Goal: Task Accomplishment & Management: Use online tool/utility

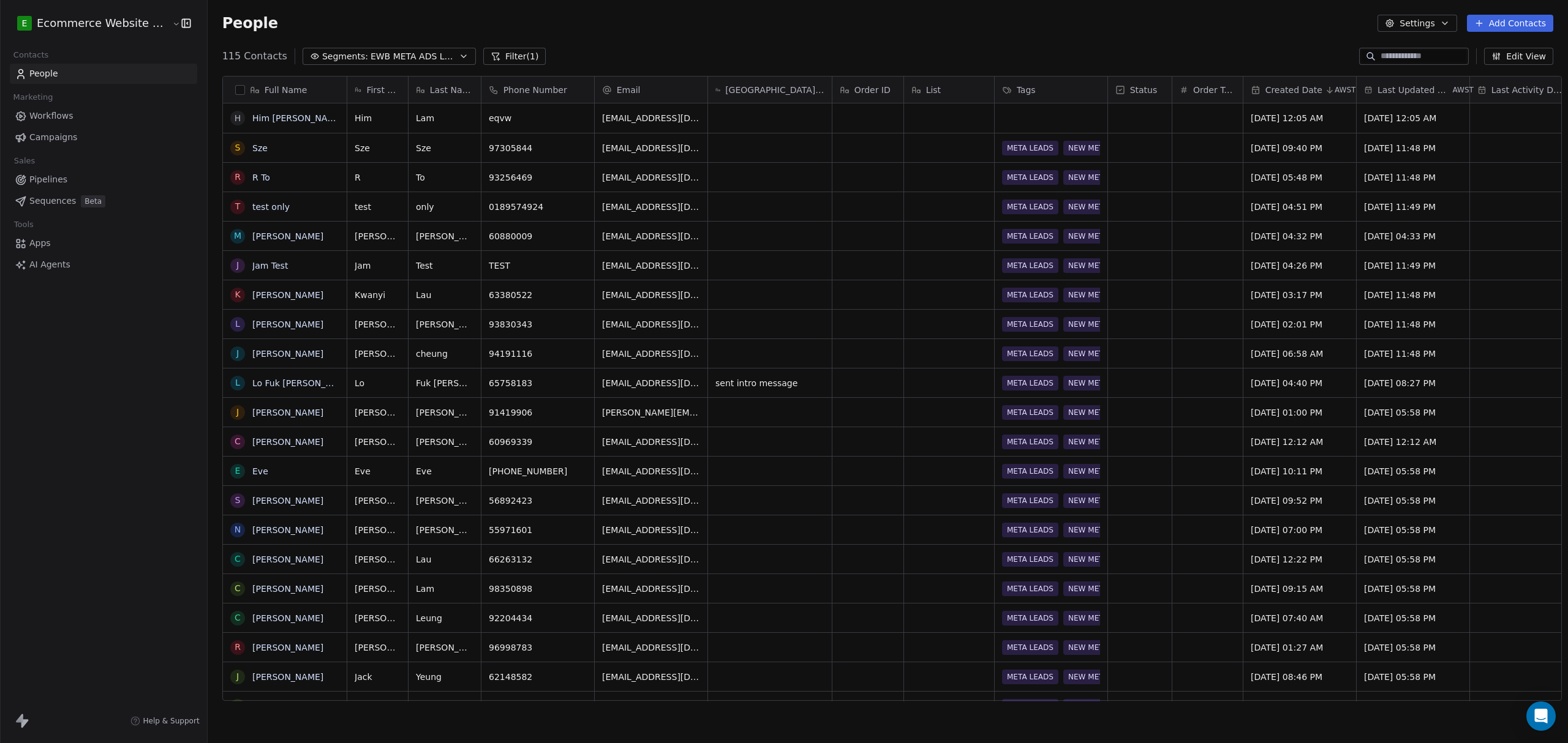
click at [535, 361] on div "94191116" at bounding box center [538, 353] width 113 height 29
click at [535, 354] on div "94191116" at bounding box center [538, 353] width 113 height 29
click at [532, 349] on div "94191116" at bounding box center [538, 353] width 113 height 29
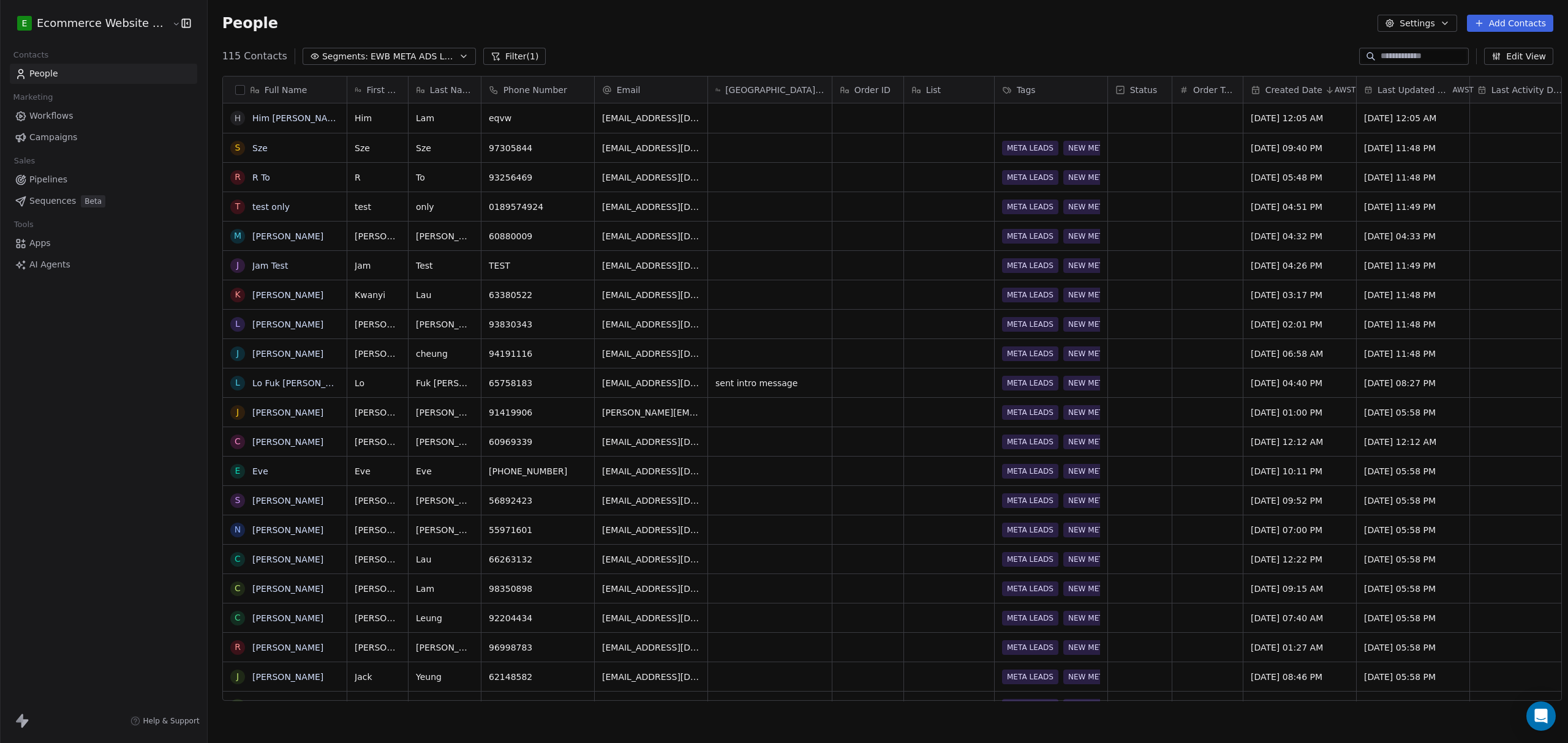
click at [375, 351] on div "[PERSON_NAME]" at bounding box center [377, 353] width 61 height 29
click at [525, 361] on div "94191116" at bounding box center [538, 353] width 113 height 29
click at [523, 358] on div "94191116" at bounding box center [538, 353] width 113 height 29
click at [523, 351] on div "94191116" at bounding box center [538, 353] width 113 height 29
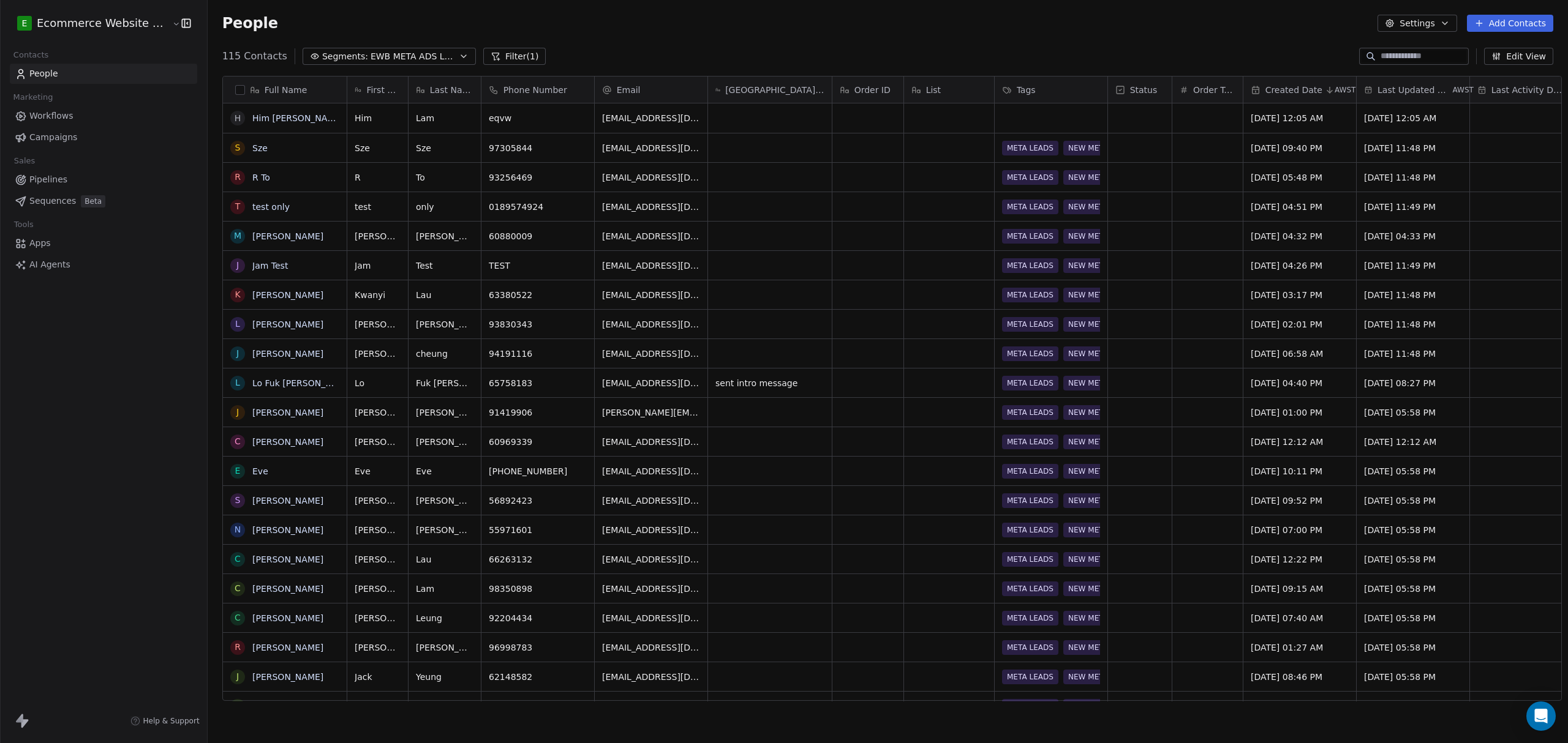
click at [523, 351] on div "94191116" at bounding box center [538, 353] width 113 height 29
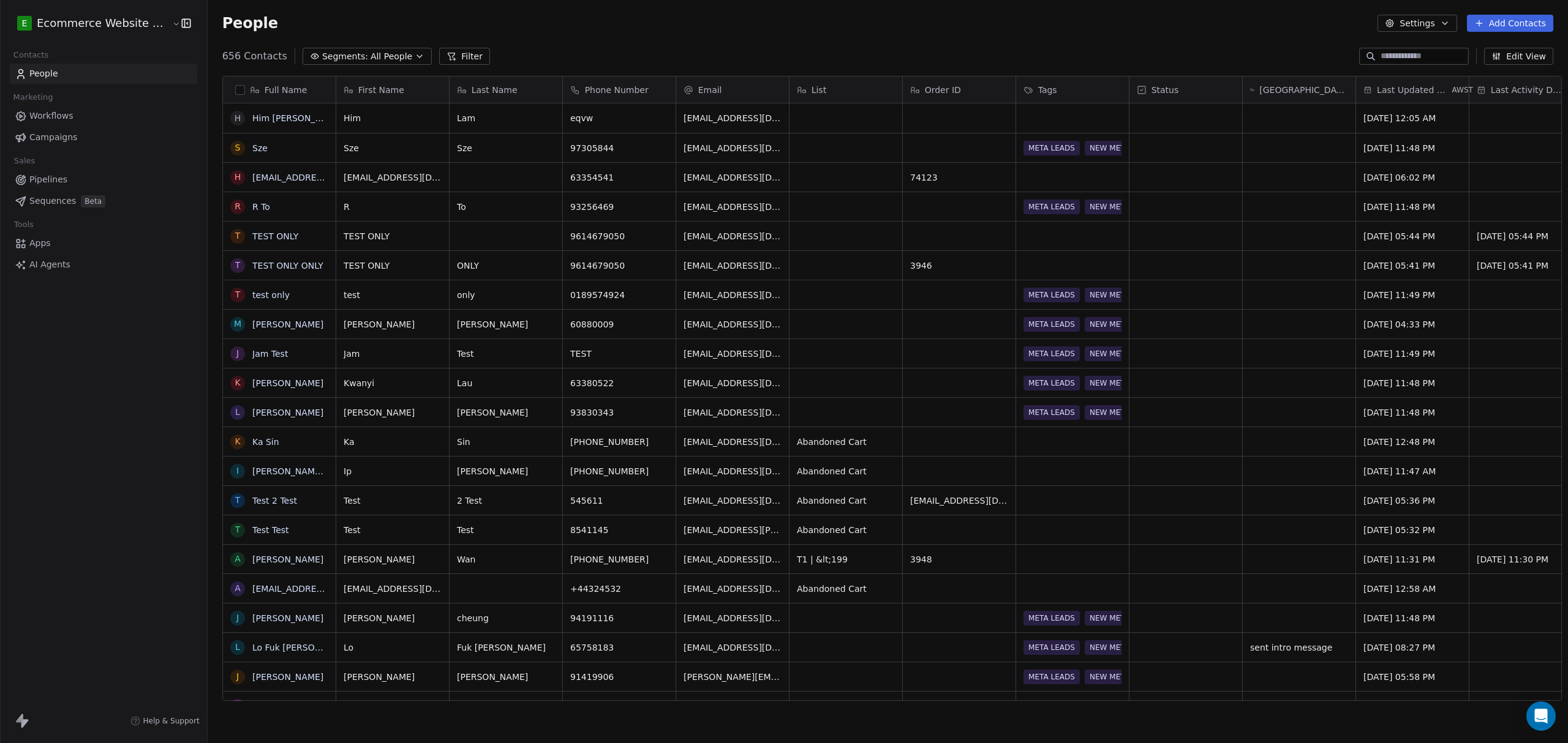
scroll to position [641, 1357]
click at [415, 57] on icon "button" at bounding box center [419, 56] width 10 height 10
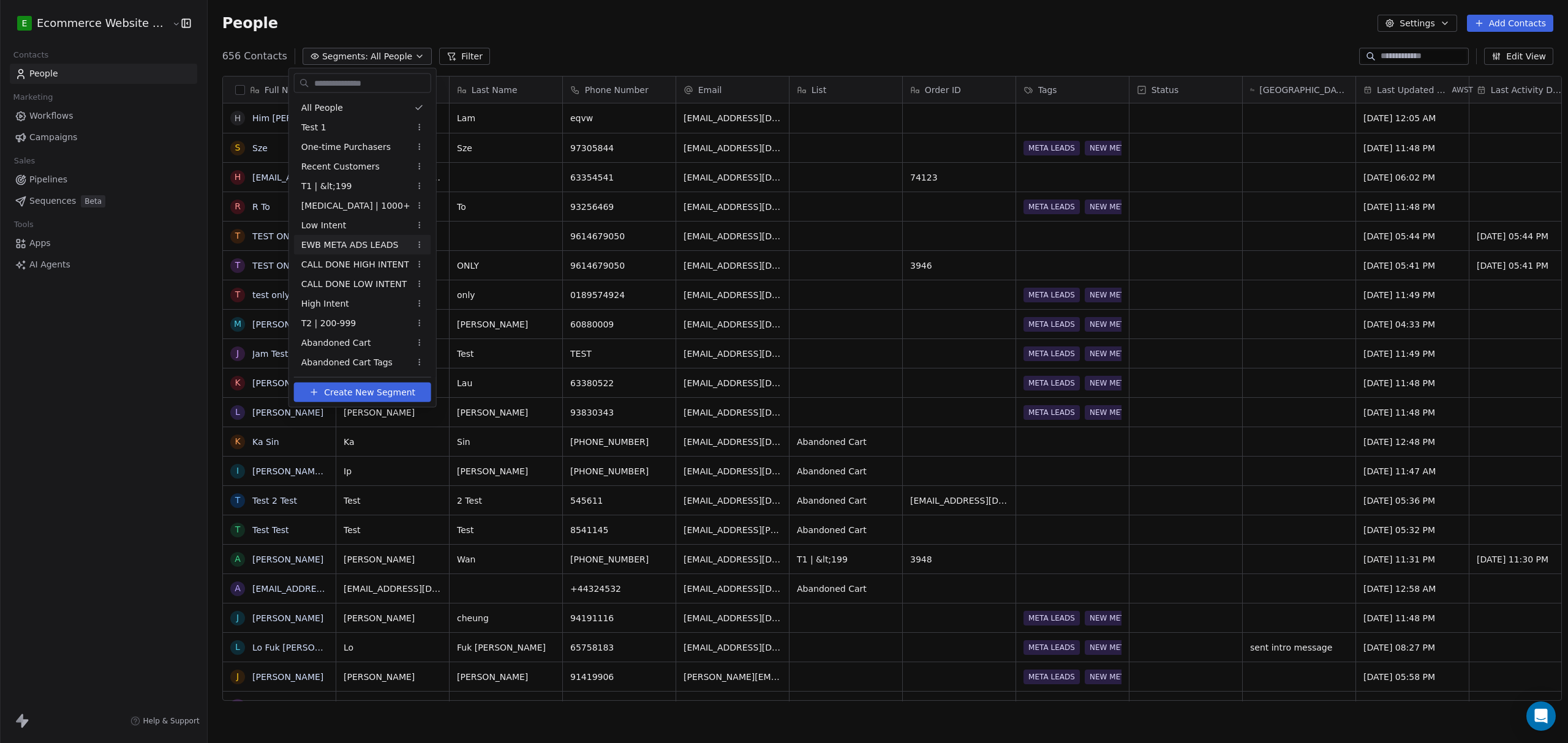
click at [377, 238] on span "EWB META ADS LEADS" at bounding box center [350, 244] width 97 height 13
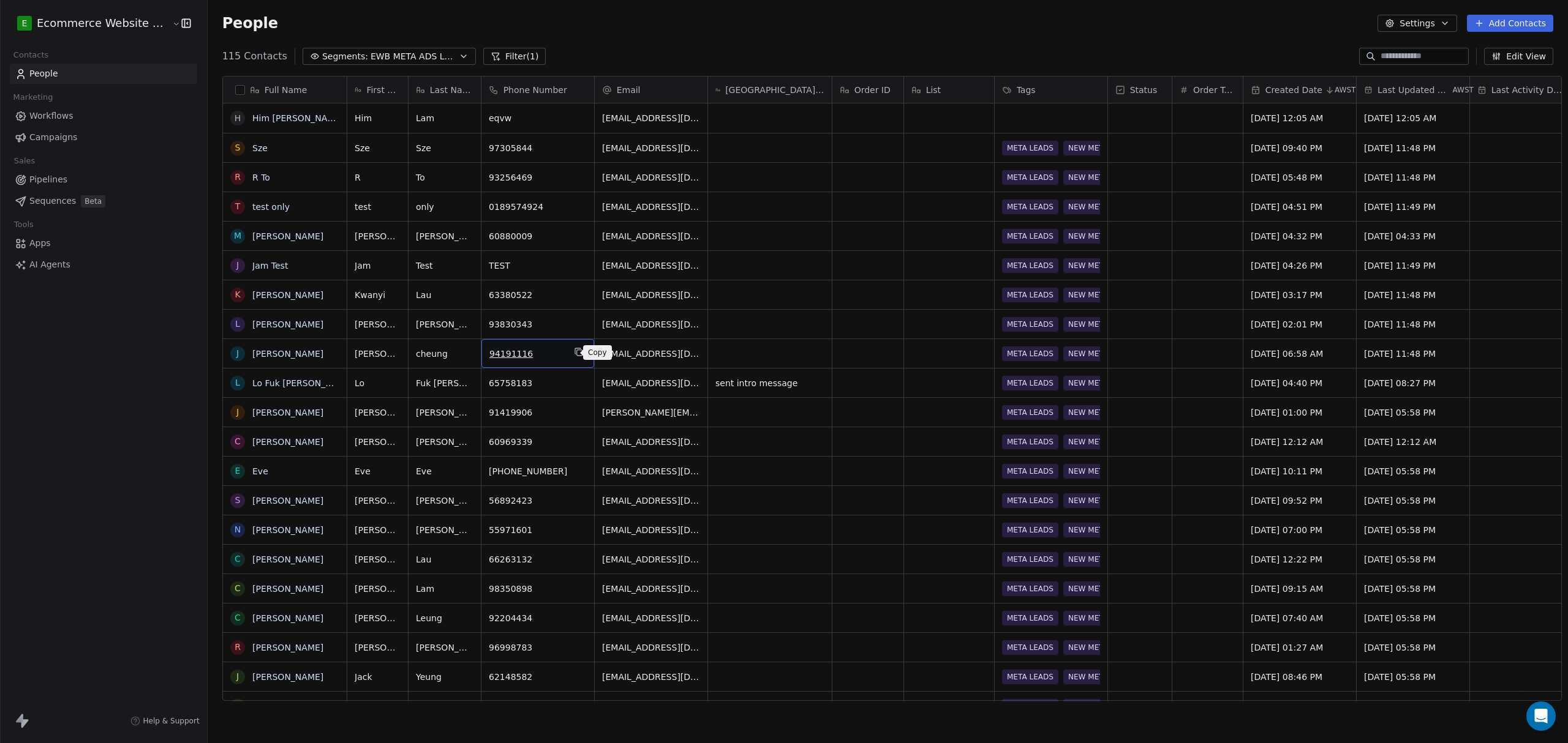
click at [574, 356] on icon "grid" at bounding box center [578, 351] width 10 height 10
click at [437, 349] on icon "grid" at bounding box center [440, 351] width 5 height 5
click at [334, 353] on icon "grid" at bounding box center [338, 351] width 10 height 10
click at [812, 381] on button "grid" at bounding box center [816, 381] width 15 height 15
click at [736, 353] on div "grid" at bounding box center [769, 353] width 123 height 29
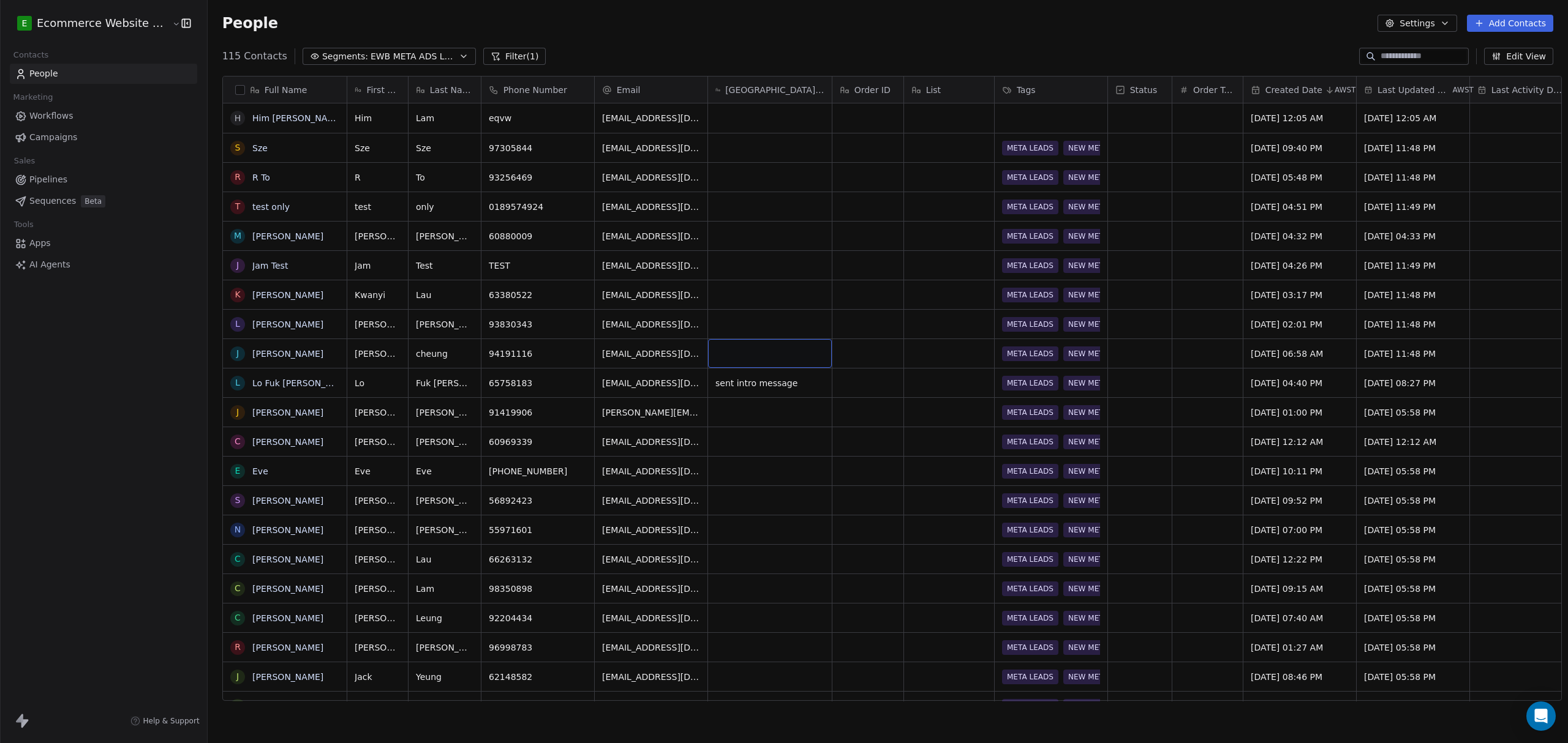
click at [736, 353] on div "grid" at bounding box center [769, 353] width 123 height 29
type textarea "**********"
click at [738, 434] on html "E Ecommerce Website Builder Contacts People Marketing Workflows Campaigns Sales…" at bounding box center [784, 371] width 1568 height 743
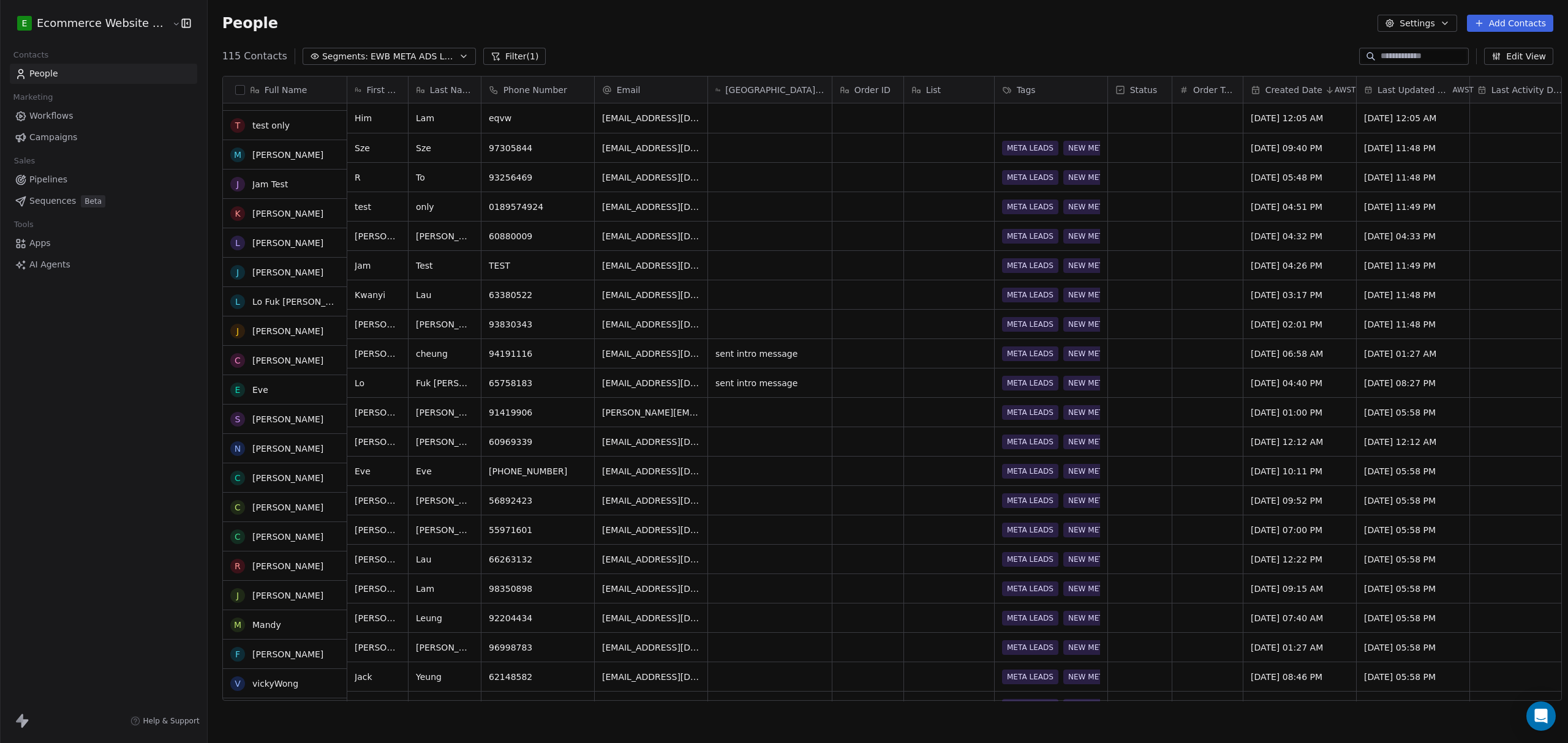
scroll to position [0, 0]
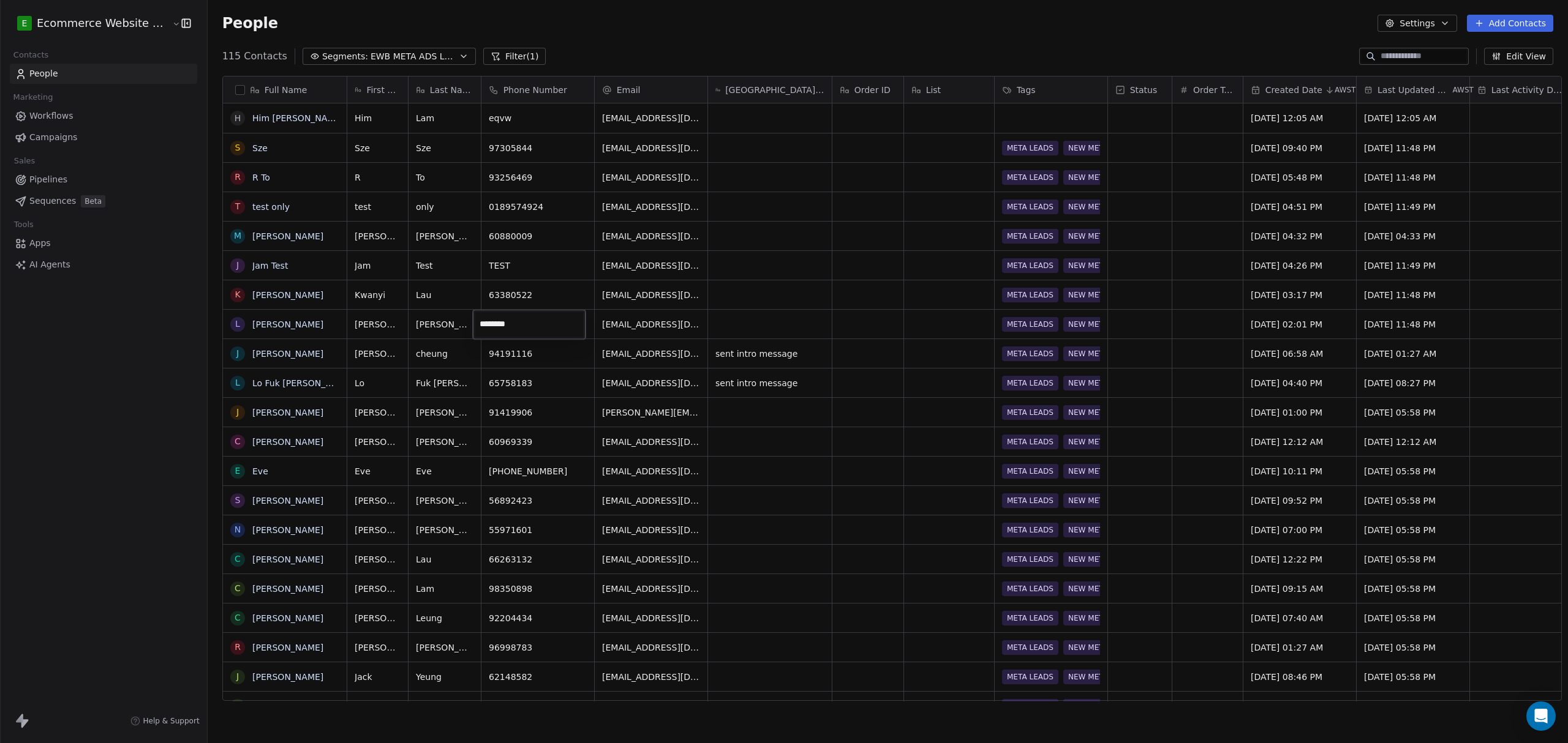
click at [551, 327] on input "********" at bounding box center [529, 324] width 108 height 24
click at [559, 350] on html "E Ecommerce Website Builder Contacts People Marketing Workflows Campaigns Sales…" at bounding box center [784, 371] width 1568 height 743
click at [574, 326] on icon "grid" at bounding box center [578, 322] width 10 height 10
click at [574, 150] on icon "grid" at bounding box center [578, 146] width 10 height 10
click at [811, 353] on icon "grid" at bounding box center [815, 351] width 10 height 10
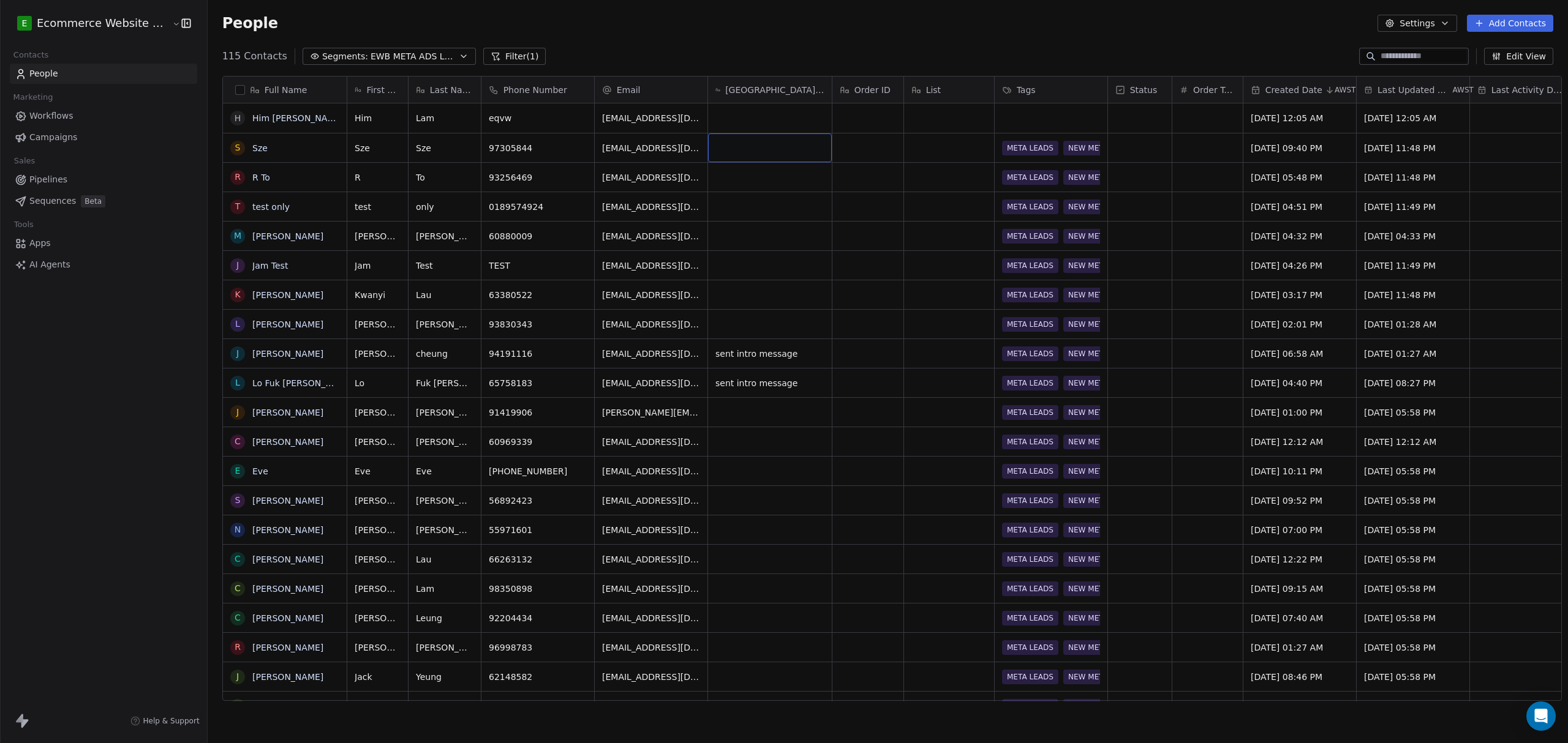
click at [758, 152] on div "grid" at bounding box center [769, 148] width 123 height 29
click at [784, 240] on html "E Ecommerce Website Builder Contacts People Marketing Workflows Campaigns Sales…" at bounding box center [784, 371] width 1568 height 743
click at [758, 148] on icon "grid" at bounding box center [762, 146] width 10 height 10
click at [575, 172] on icon "grid" at bounding box center [578, 175] width 5 height 5
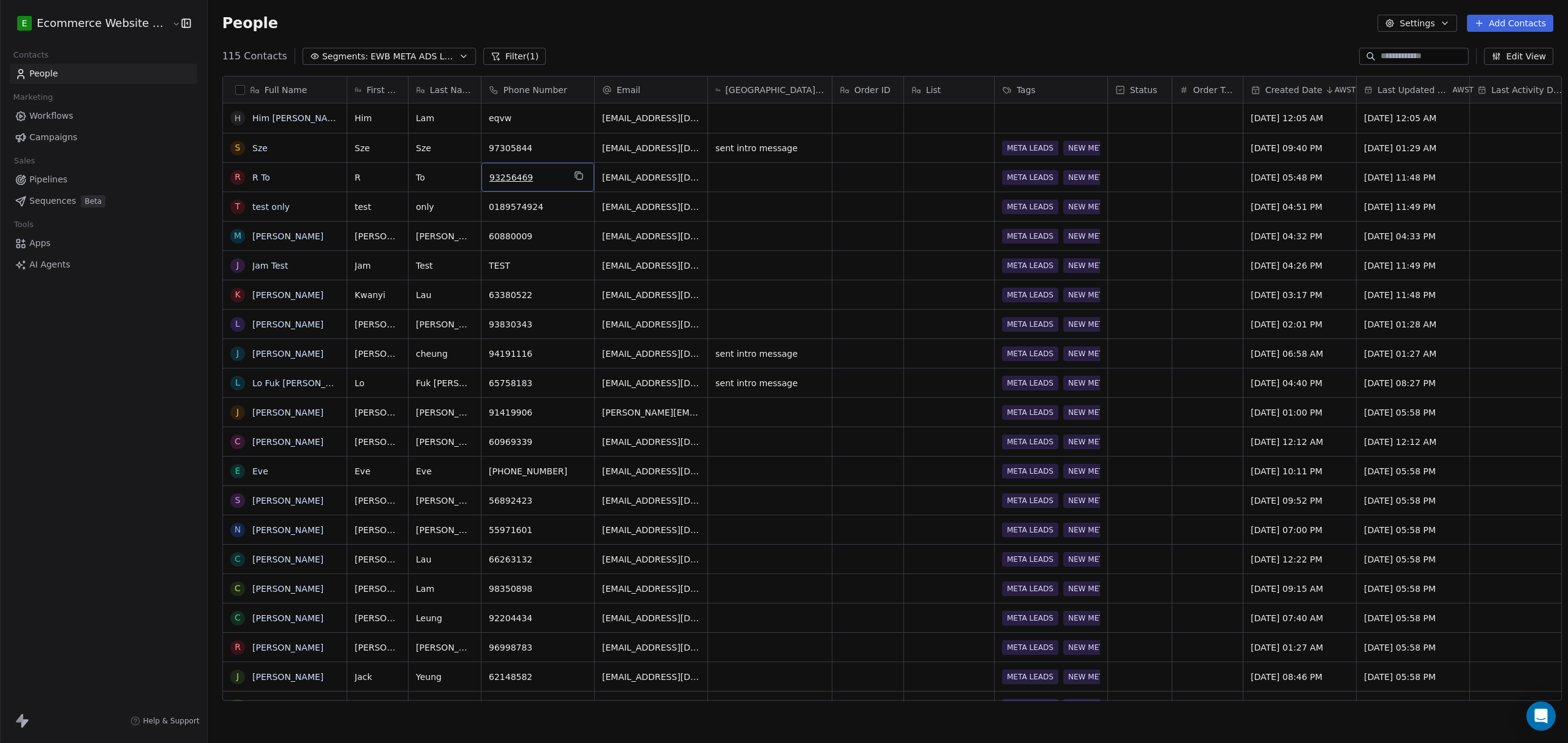
click at [575, 175] on button "grid" at bounding box center [578, 176] width 15 height 15
click at [684, 179] on input "**********" at bounding box center [643, 177] width 108 height 24
click at [674, 212] on html "E Ecommerce Website Builder Contacts People Marketing Workflows Campaigns Sales…" at bounding box center [784, 371] width 1568 height 743
click at [758, 177] on icon "grid" at bounding box center [762, 176] width 10 height 10
drag, startPoint x: 807, startPoint y: 150, endPoint x: 790, endPoint y: 150, distance: 17.0
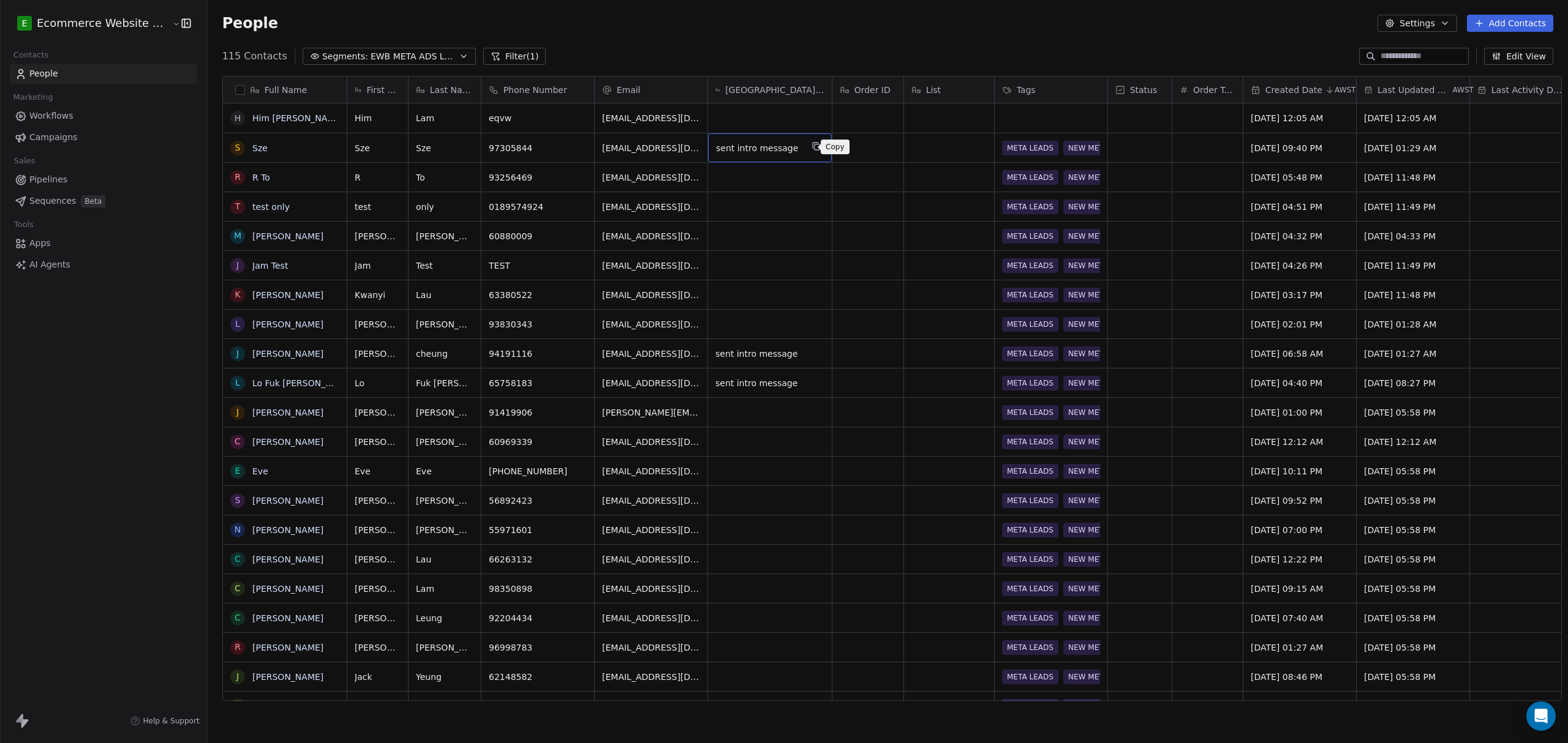
click at [814, 150] on icon "grid" at bounding box center [816, 147] width 5 height 5
click at [763, 173] on div "grid" at bounding box center [769, 176] width 123 height 29
click at [757, 180] on div "grid" at bounding box center [769, 176] width 123 height 29
type textarea "**********"
click at [755, 243] on html "E Ecommerce Website Builder Contacts People Marketing Workflows Campaigns Sales…" at bounding box center [784, 371] width 1568 height 743
